Goal: Transaction & Acquisition: Download file/media

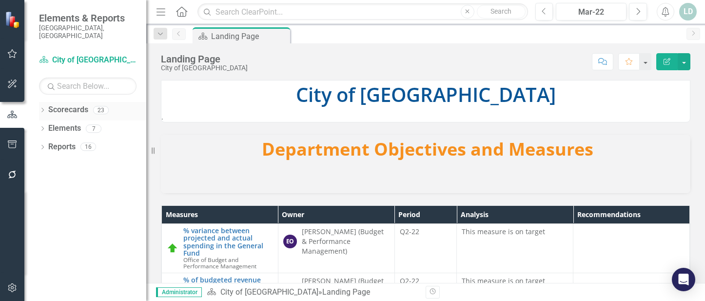
click at [40, 107] on div "Dropdown" at bounding box center [42, 111] width 7 height 8
click at [63, 123] on link "City of [GEOGRAPHIC_DATA]" at bounding box center [100, 128] width 93 height 11
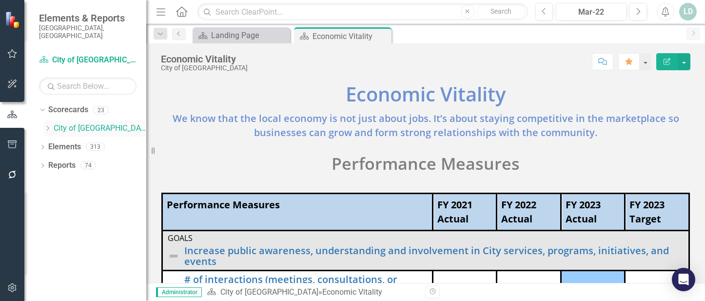
click at [48, 125] on icon "Dropdown" at bounding box center [47, 128] width 7 height 6
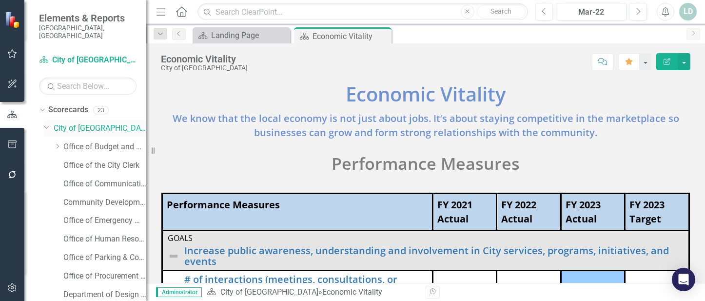
click at [51, 126] on div "Dropdown" at bounding box center [49, 128] width 10 height 5
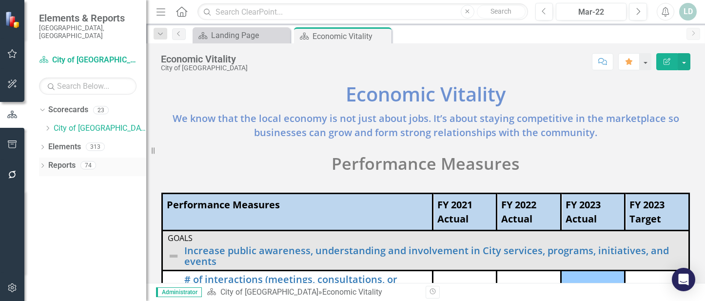
click at [41, 164] on icon "Dropdown" at bounding box center [42, 166] width 7 height 5
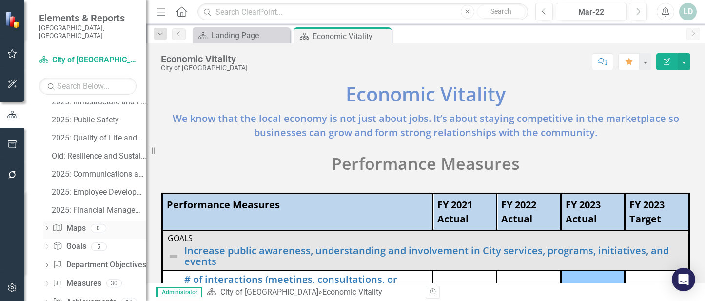
scroll to position [458, 0]
click at [100, 170] on div "2025: Employee Development and Empowerment" at bounding box center [99, 174] width 95 height 9
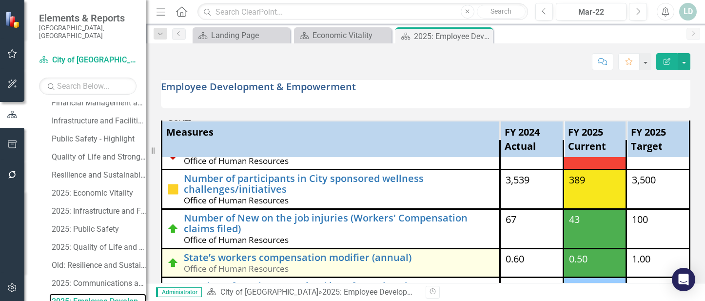
scroll to position [178, 0]
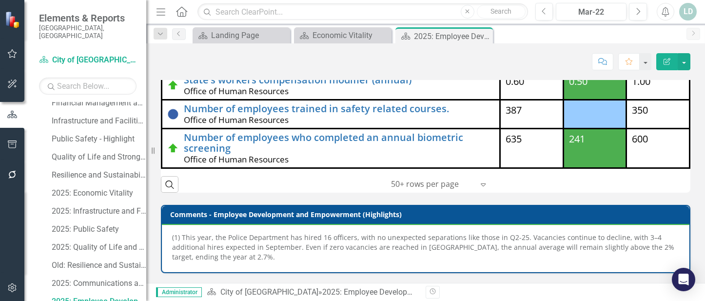
click at [198, 246] on p "(1) This year, the Police Department has hired 16 officers, with no unexpected …" at bounding box center [425, 247] width 507 height 29
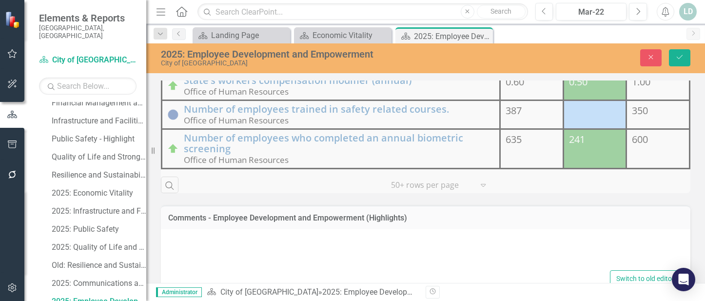
type textarea "<p>(1) This year, the Police Department has hired 16 officers, with no unexpect…"
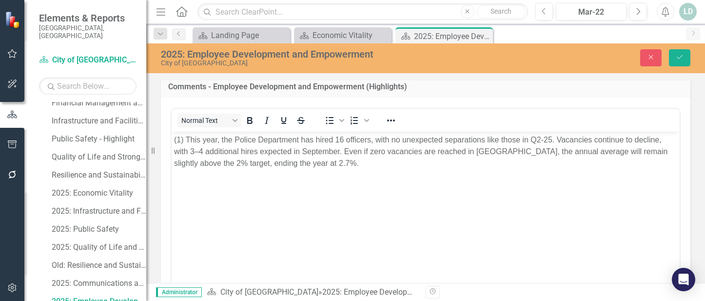
scroll to position [324, 0]
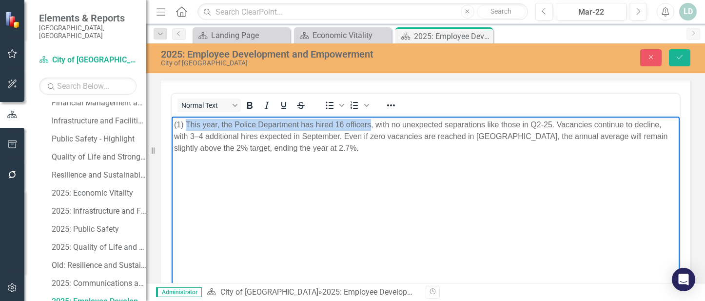
drag, startPoint x: 187, startPoint y: 124, endPoint x: 371, endPoint y: 125, distance: 183.9
click at [371, 125] on p "(1) This year, the Police Department has hired 16 officers, with no unexpected …" at bounding box center [425, 136] width 503 height 35
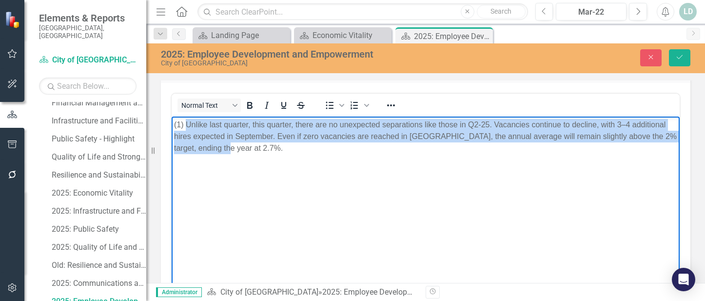
drag, startPoint x: 235, startPoint y: 149, endPoint x: 187, endPoint y: 123, distance: 54.3
click at [187, 123] on p "(1) Unlike last quarter, this quarter, there are no unexpected separations like…" at bounding box center [425, 136] width 503 height 35
copy p "Unlike last quarter, this quarter, there are no unexpected separations like tho…"
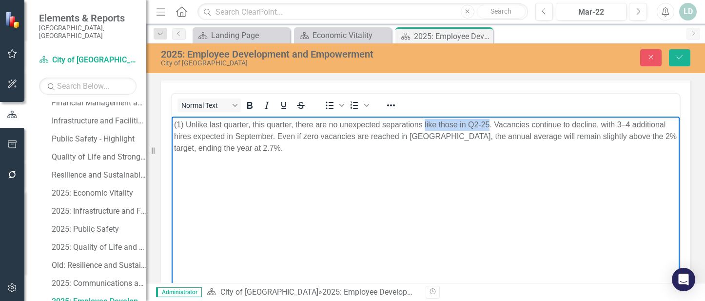
drag, startPoint x: 424, startPoint y: 124, endPoint x: 488, endPoint y: 124, distance: 63.9
click at [488, 124] on p "(1) Unlike last quarter, this quarter, there are no unexpected separations like…" at bounding box center [425, 136] width 503 height 35
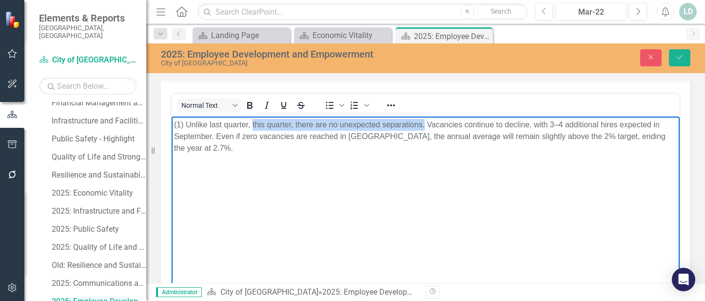
drag, startPoint x: 252, startPoint y: 124, endPoint x: 425, endPoint y: 121, distance: 172.7
click at [425, 121] on p "(1) Unlike last quarter, this quarter, there are no unexpected separations. Vac…" at bounding box center [425, 136] width 503 height 35
click at [370, 205] on body "(1) Unlike last quarter, this quarter has seen no unexpected separations. Vacan…" at bounding box center [426, 189] width 508 height 146
click at [685, 59] on button "Save" at bounding box center [679, 57] width 21 height 17
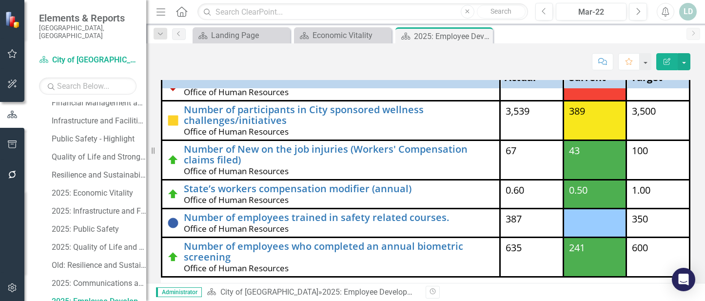
scroll to position [178, 0]
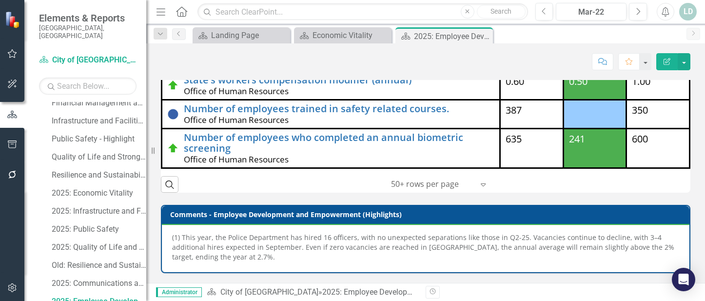
click at [318, 233] on p "(1) This year, the Police Department has hired 16 officers, with no unexpected …" at bounding box center [425, 247] width 507 height 29
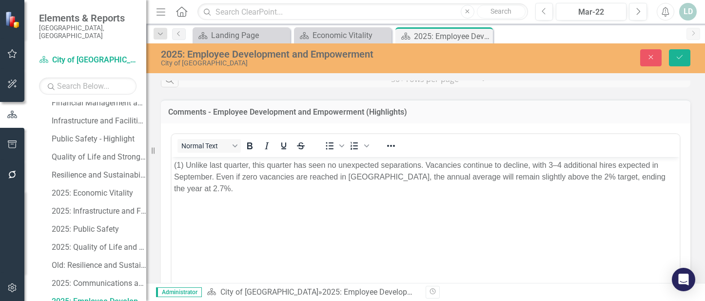
scroll to position [268, 0]
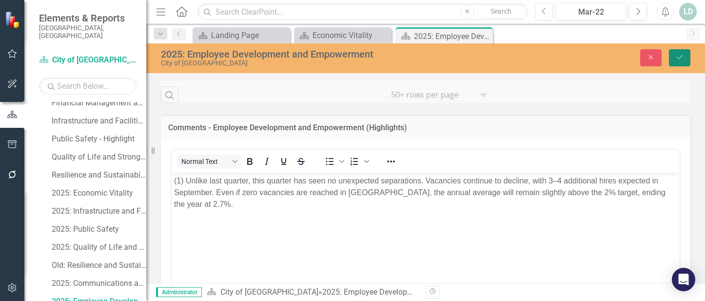
click at [678, 57] on icon "Save" at bounding box center [680, 57] width 9 height 7
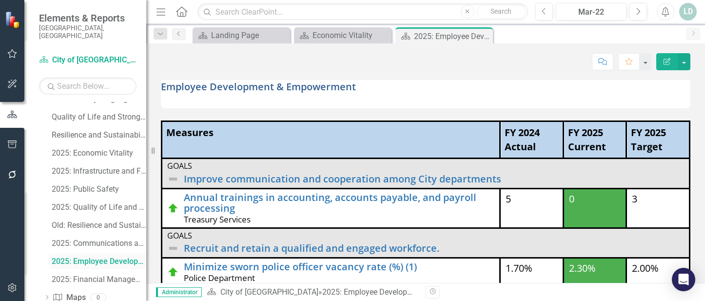
scroll to position [380, 0]
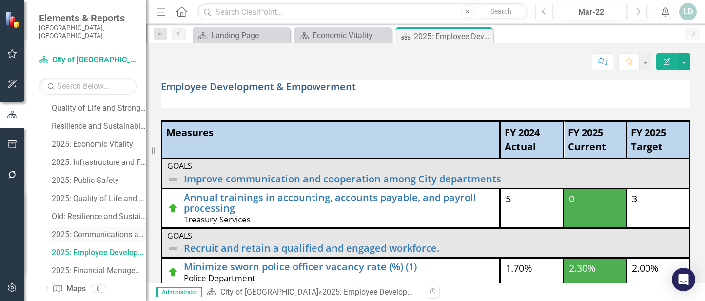
click at [98, 230] on div "2025: Communications and Civic Engagement" at bounding box center [99, 234] width 95 height 9
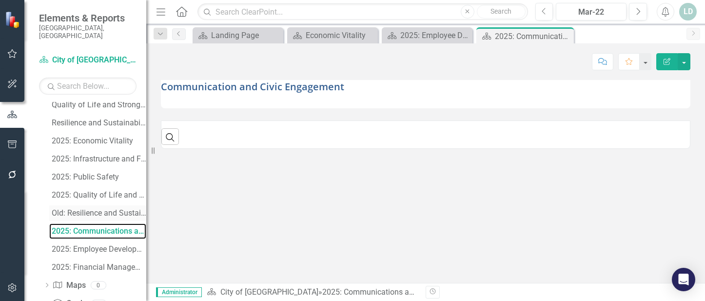
scroll to position [458, 0]
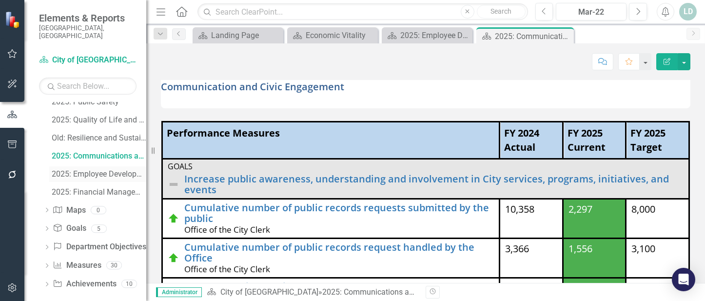
click at [104, 170] on div "2025: Employee Development and Empowerment" at bounding box center [99, 174] width 95 height 9
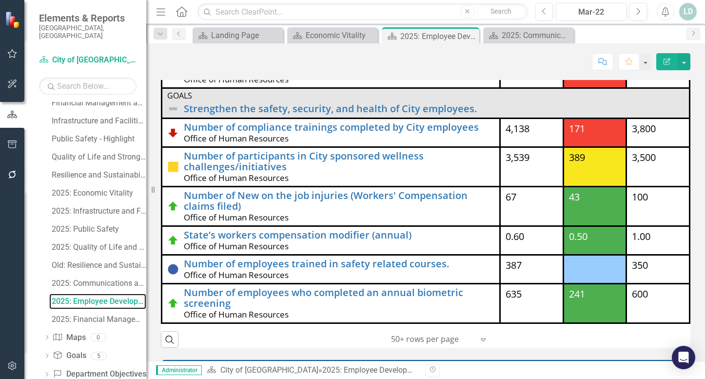
scroll to position [158, 0]
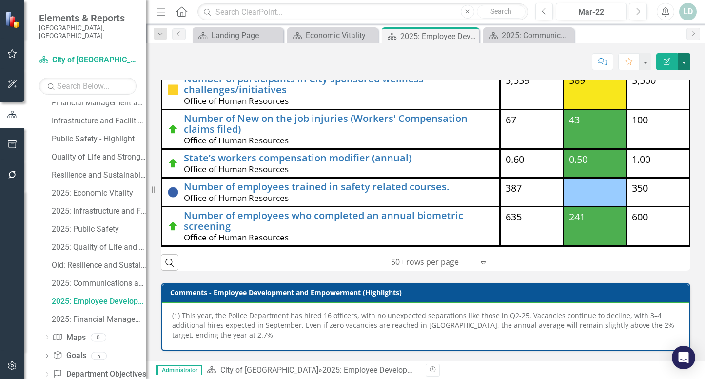
click at [683, 60] on button "button" at bounding box center [684, 61] width 13 height 17
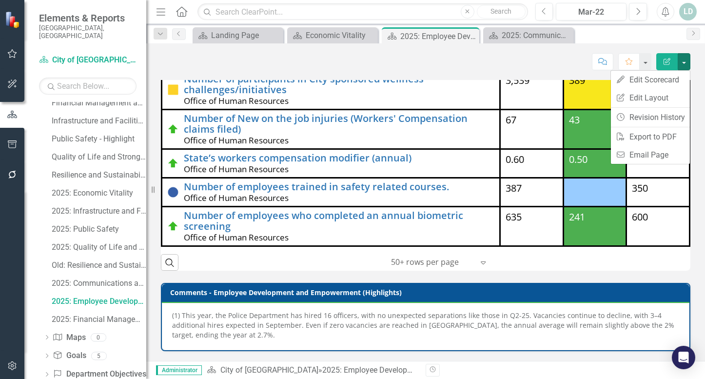
click at [362, 300] on p "(1) This year, the Police Department has hired 16 officers, with no unexpected …" at bounding box center [425, 325] width 507 height 29
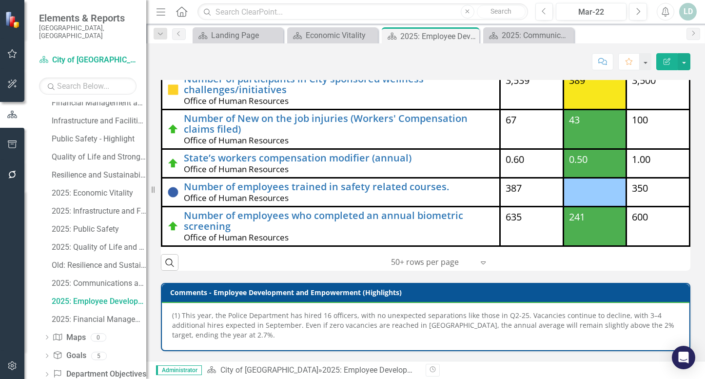
click at [362, 300] on p "(1) This year, the Police Department has hired 16 officers, with no unexpected …" at bounding box center [425, 325] width 507 height 29
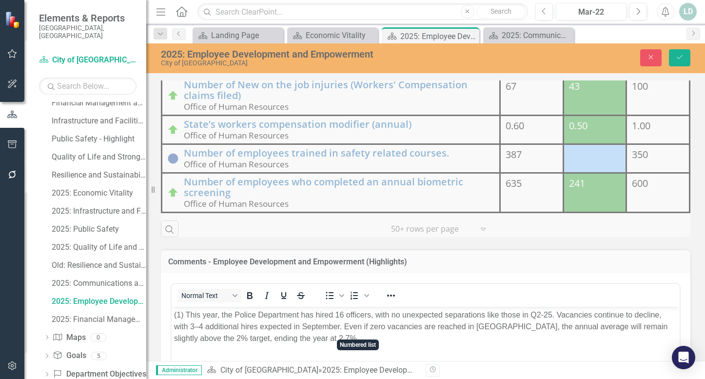
scroll to position [256, 0]
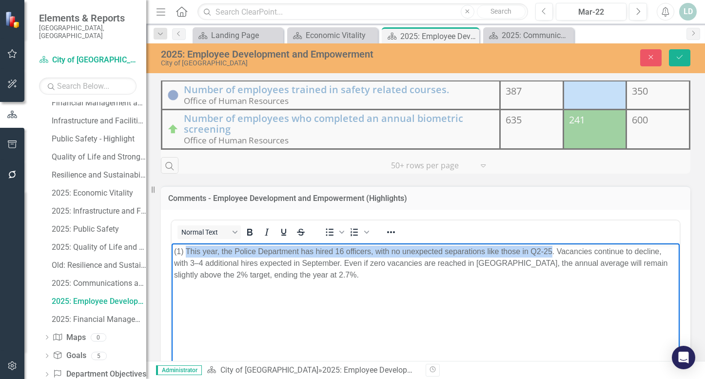
drag, startPoint x: 188, startPoint y: 253, endPoint x: 552, endPoint y: 250, distance: 363.9
click at [552, 250] on p "(1) This year, the Police Department has hired 16 officers, with no unexpected …" at bounding box center [425, 262] width 503 height 35
paste body "Rich Text Area. Press ALT-0 for help."
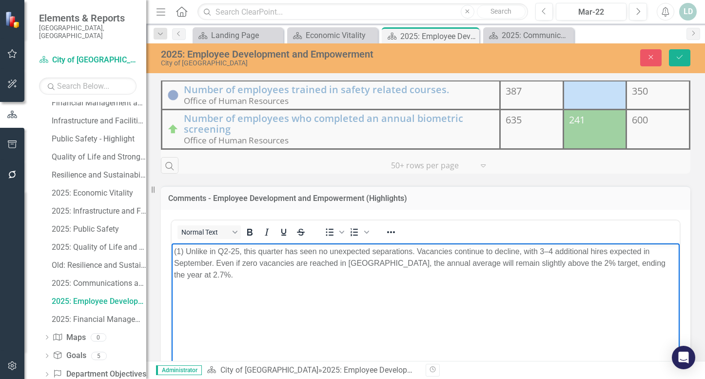
click at [238, 250] on p "(1) Unlike in Q2-25, this quarter has seen no unexpected separations. Vacancies…" at bounding box center [425, 262] width 503 height 35
drag, startPoint x: 239, startPoint y: 250, endPoint x: 209, endPoint y: 251, distance: 30.2
click at [209, 251] on p "(1) Unlike in Q2-25, this quarter has seen no unexpected separations. Vacancies…" at bounding box center [425, 262] width 503 height 35
click at [327, 300] on body "(1) Unlike last quarter, this quarter has seen no unexpected separations. Vacan…" at bounding box center [426, 316] width 508 height 146
click at [662, 263] on p "(1) Unlike last quarter, this quarter has seen no unexpected separations. Vacan…" at bounding box center [425, 262] width 503 height 35
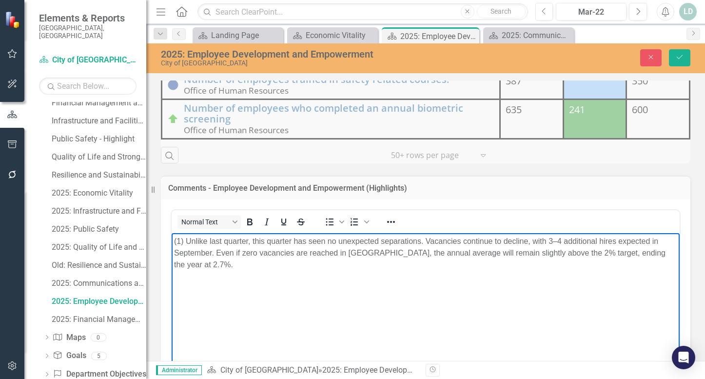
scroll to position [248, 0]
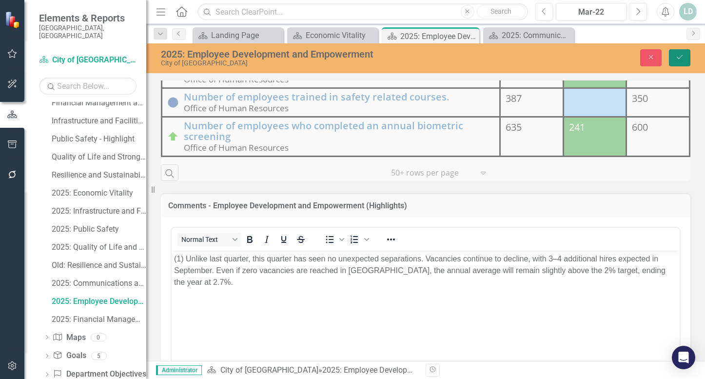
click at [675, 60] on button "Save" at bounding box center [679, 57] width 21 height 17
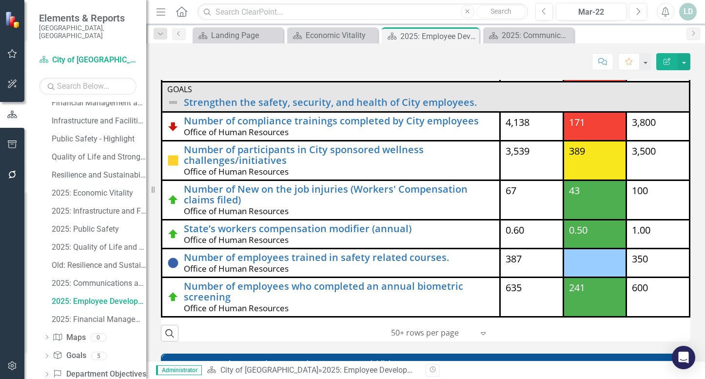
scroll to position [158, 0]
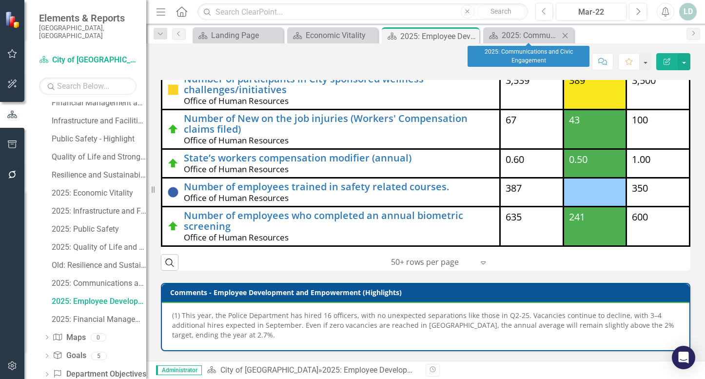
click at [565, 35] on icon at bounding box center [565, 35] width 5 height 5
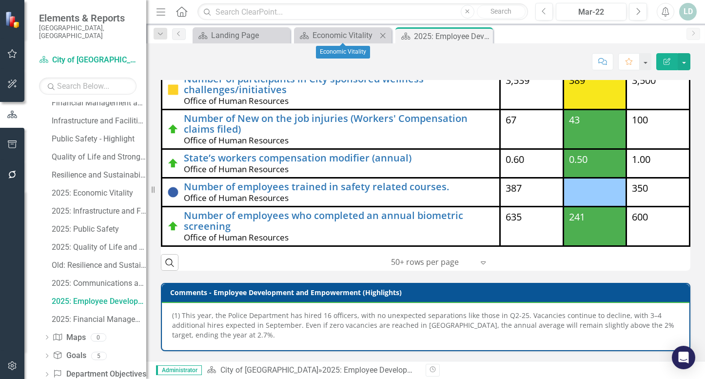
click at [382, 34] on icon "Close" at bounding box center [383, 36] width 10 height 8
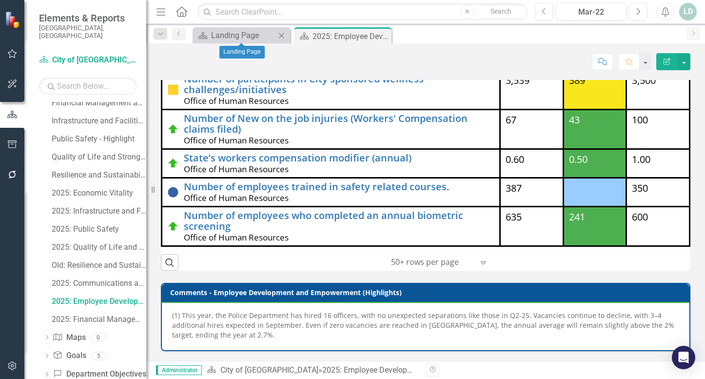
click at [279, 36] on icon "Close" at bounding box center [282, 36] width 10 height 8
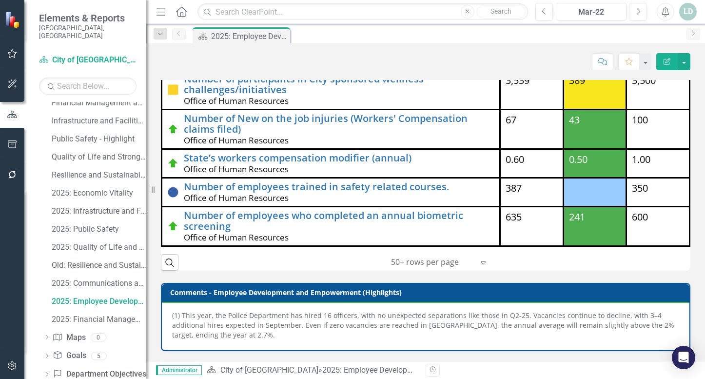
click at [347, 300] on p "(1) This year, the Police Department has hired 16 officers, with no unexpected …" at bounding box center [425, 325] width 507 height 29
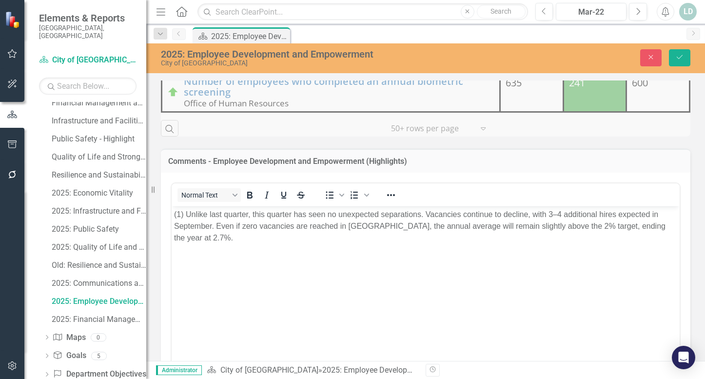
scroll to position [304, 0]
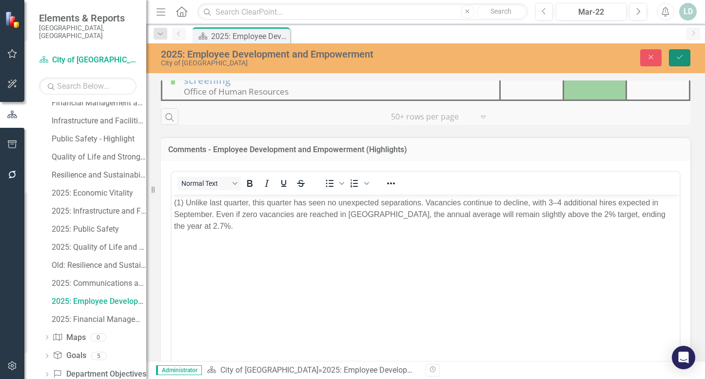
click at [676, 58] on icon "Save" at bounding box center [680, 57] width 9 height 7
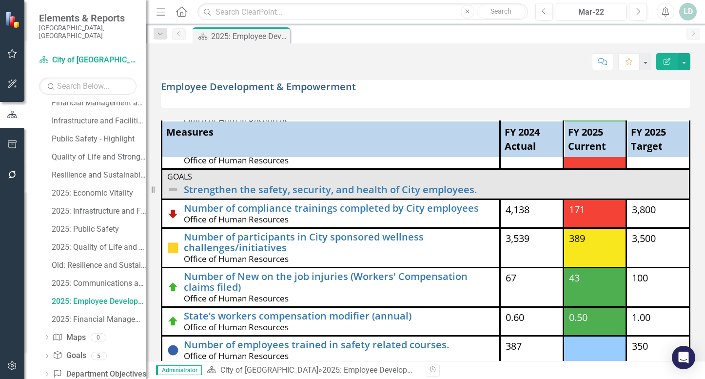
scroll to position [158, 0]
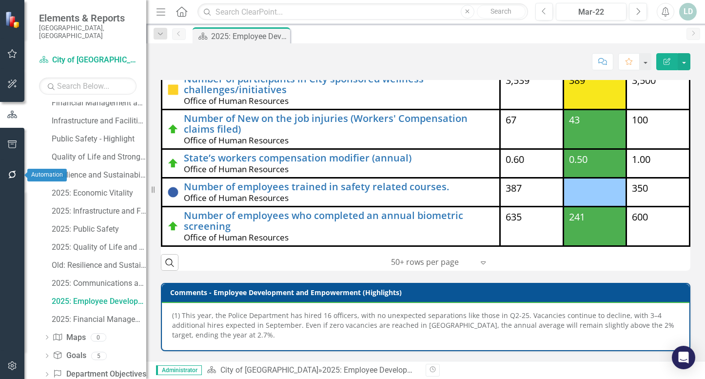
click at [13, 176] on icon "button" at bounding box center [12, 175] width 10 height 8
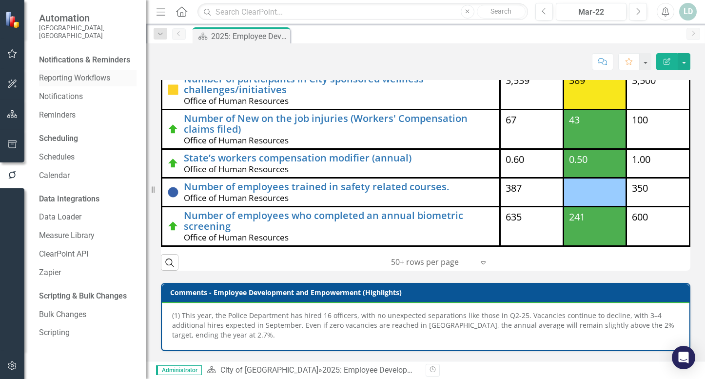
click at [61, 73] on link "Reporting Workflows" at bounding box center [88, 78] width 98 height 11
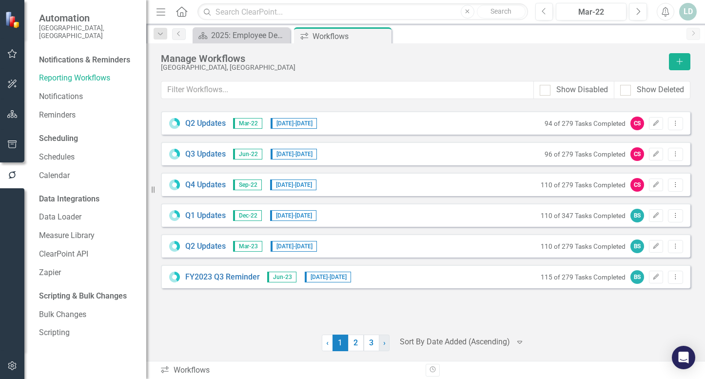
click at [381, 300] on link "› Next" at bounding box center [384, 343] width 11 height 17
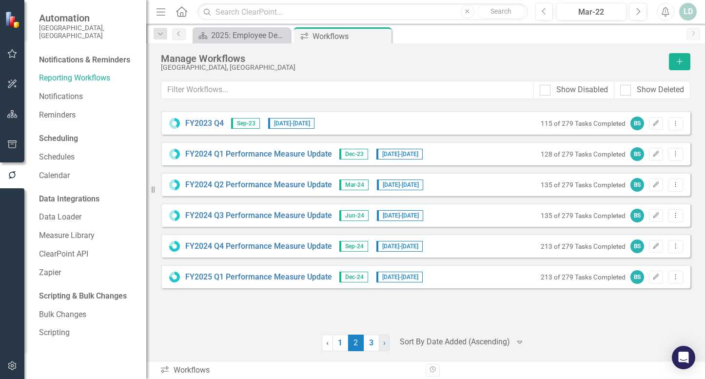
click at [382, 300] on link "› Next" at bounding box center [384, 343] width 11 height 17
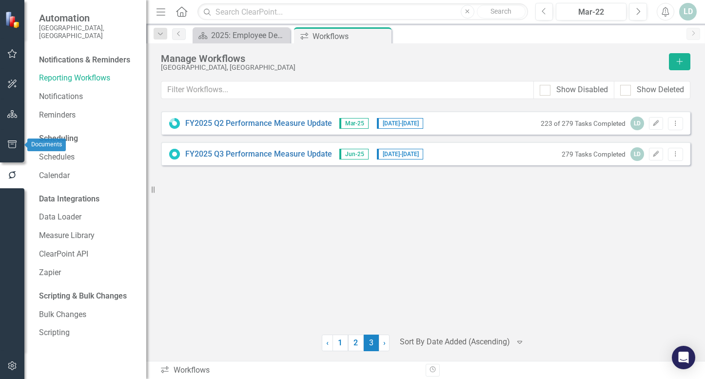
click at [14, 142] on icon "button" at bounding box center [12, 144] width 9 height 8
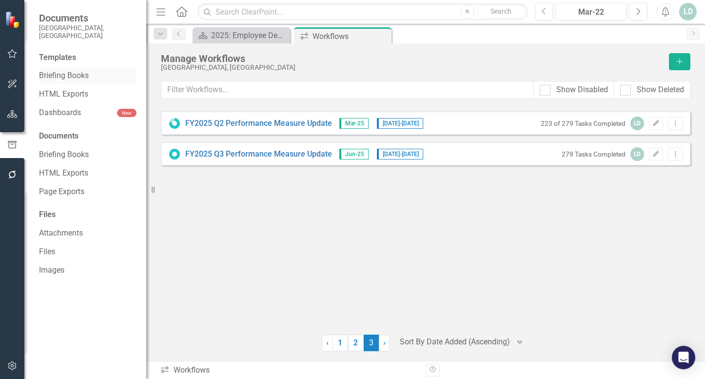
click at [82, 70] on link "Briefing Books" at bounding box center [88, 75] width 98 height 11
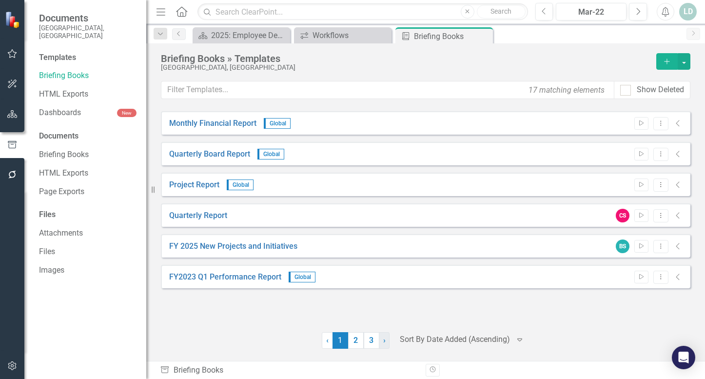
click at [380, 300] on link "› Next" at bounding box center [384, 340] width 11 height 17
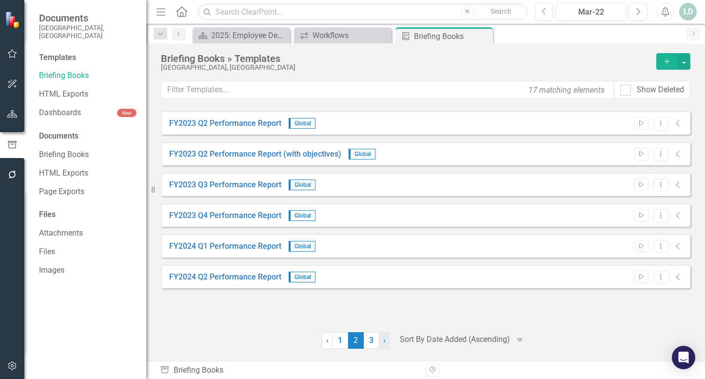
click at [382, 300] on link "› Next" at bounding box center [384, 340] width 11 height 17
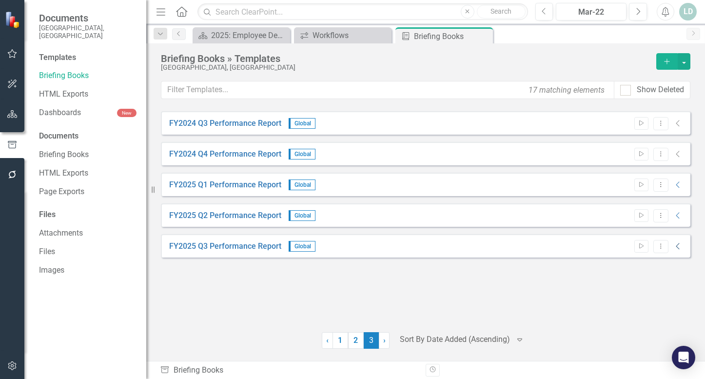
click at [677, 247] on icon "Collapse" at bounding box center [679, 246] width 10 height 8
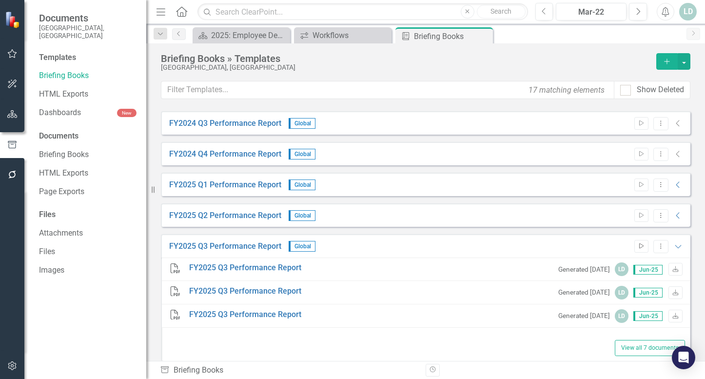
click at [638, 247] on icon "Start" at bounding box center [641, 246] width 7 height 6
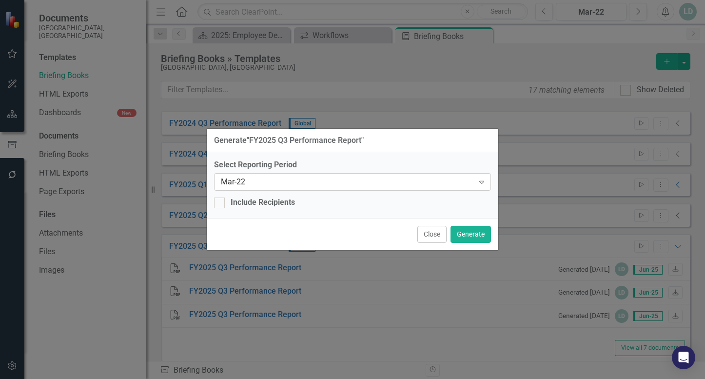
click at [429, 186] on div "Mar-22" at bounding box center [347, 182] width 253 height 11
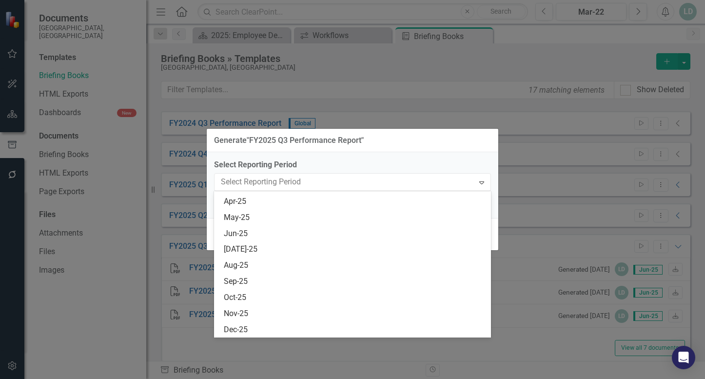
scroll to position [1226, 0]
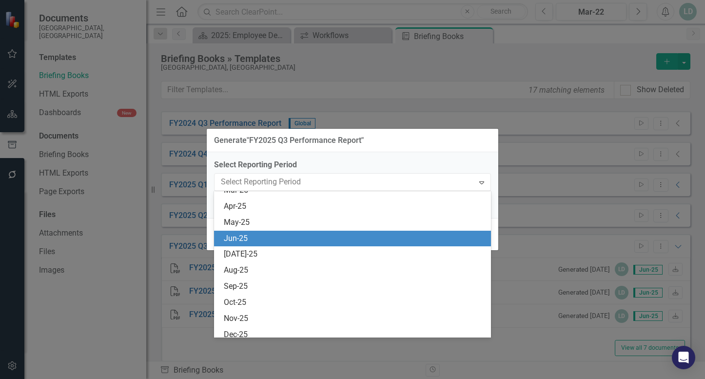
click at [305, 239] on div "Jun-25" at bounding box center [354, 238] width 261 height 11
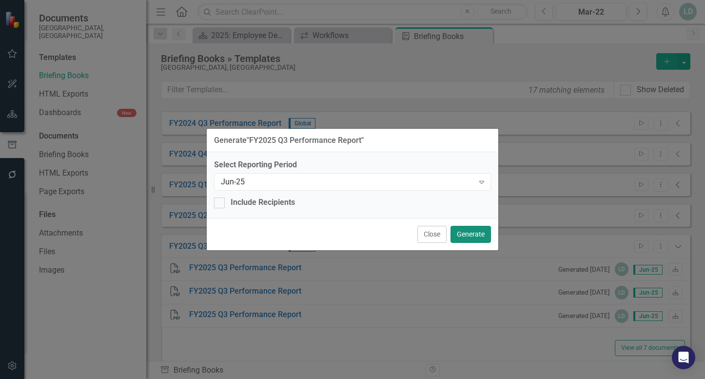
click at [473, 236] on button "Generate" at bounding box center [471, 234] width 40 height 17
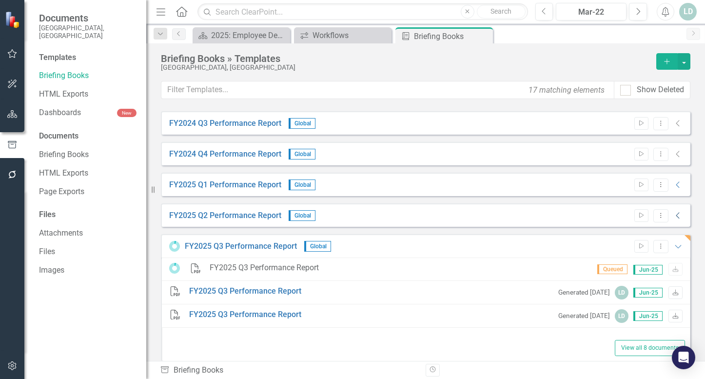
click at [674, 218] on icon "Collapse" at bounding box center [679, 216] width 10 height 8
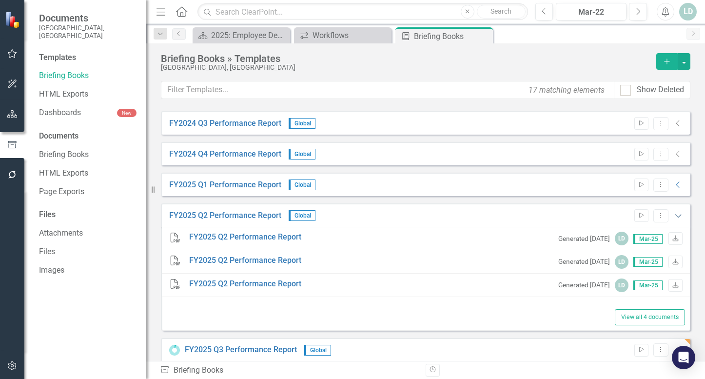
click at [674, 218] on icon "Expanded" at bounding box center [679, 216] width 10 height 8
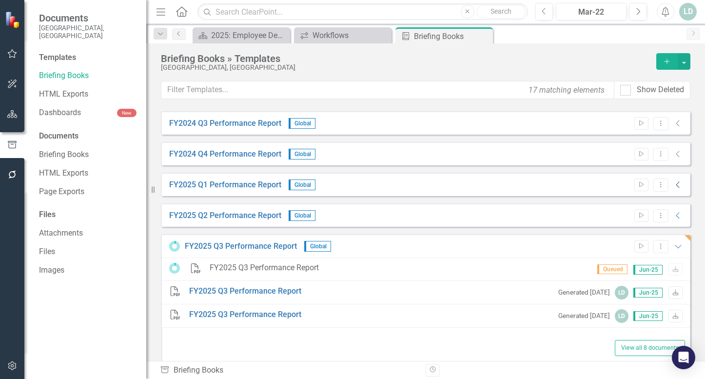
click at [674, 186] on icon "Collapse" at bounding box center [679, 185] width 10 height 8
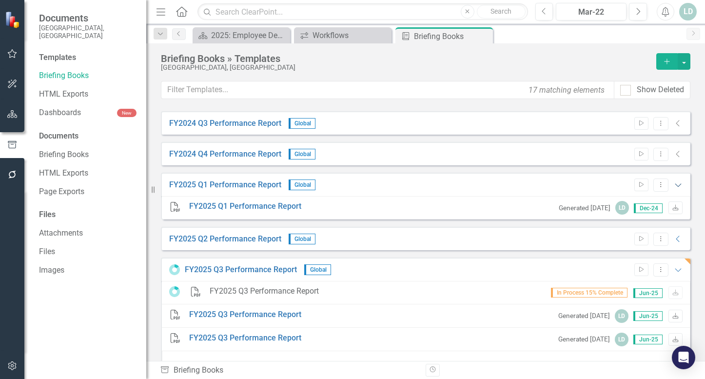
click at [674, 186] on icon "Expanded" at bounding box center [679, 185] width 10 height 8
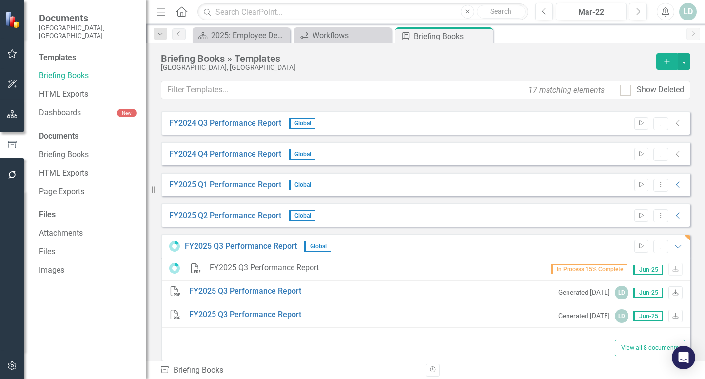
click at [674, 151] on icon "Collapse" at bounding box center [679, 154] width 10 height 8
click at [674, 157] on icon "Collapse" at bounding box center [679, 154] width 10 height 8
click at [674, 154] on icon "Collapse" at bounding box center [679, 154] width 10 height 8
click at [674, 125] on icon "Collapse" at bounding box center [679, 123] width 10 height 8
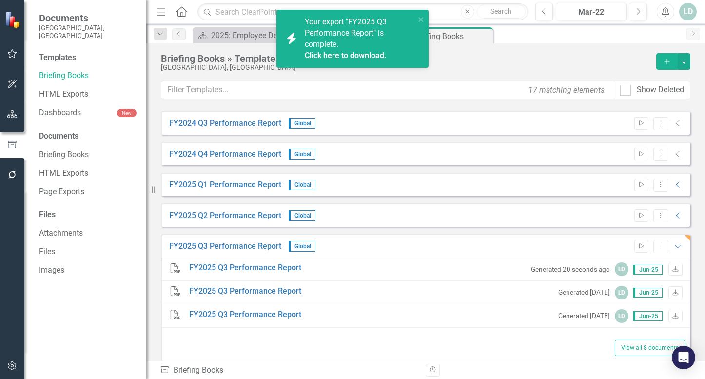
click at [351, 52] on link "Click here to download." at bounding box center [346, 55] width 82 height 9
